Goal: Transaction & Acquisition: Purchase product/service

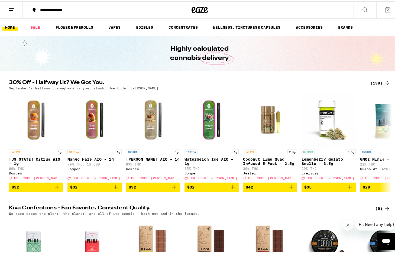
click at [381, 82] on div "(138)" at bounding box center [381, 82] width 20 height 7
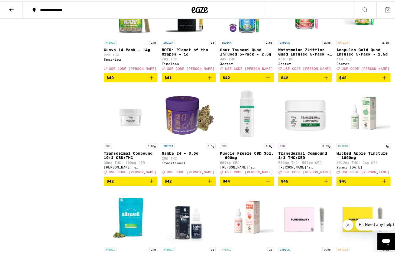
scroll to position [2195, 0]
